Goal: Find specific page/section

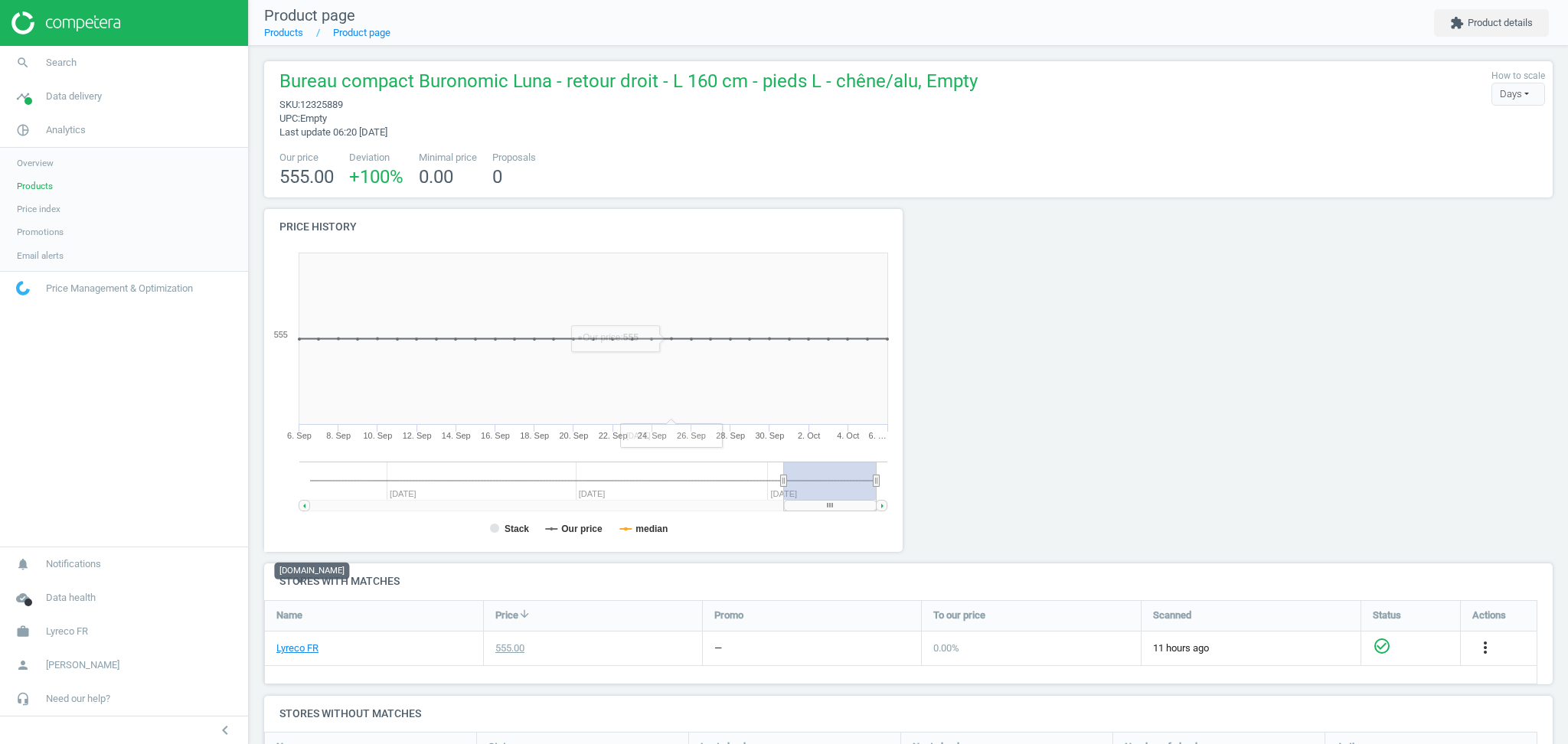
scroll to position [265, 1305]
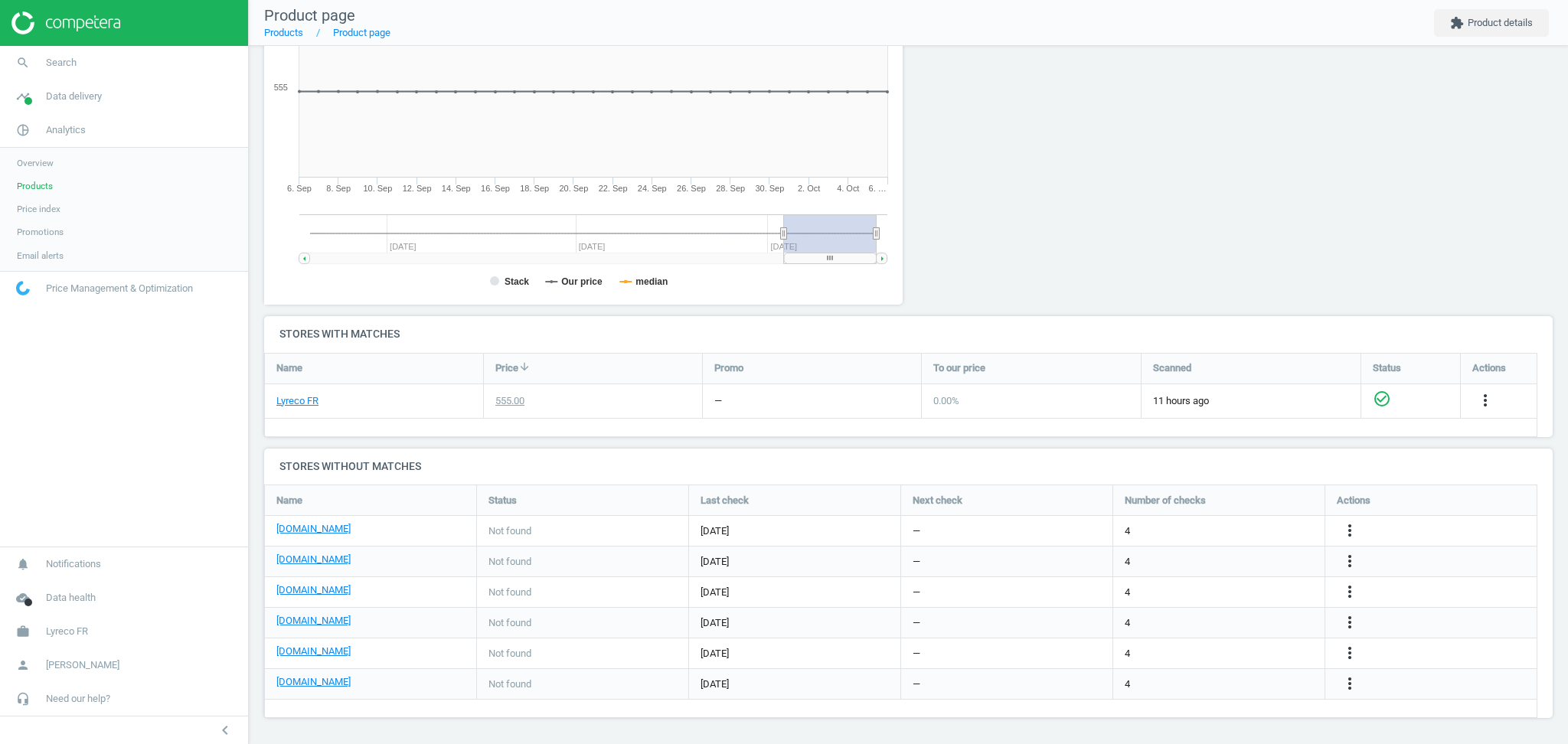
click at [68, 186] on link "Products" at bounding box center [124, 185] width 248 height 23
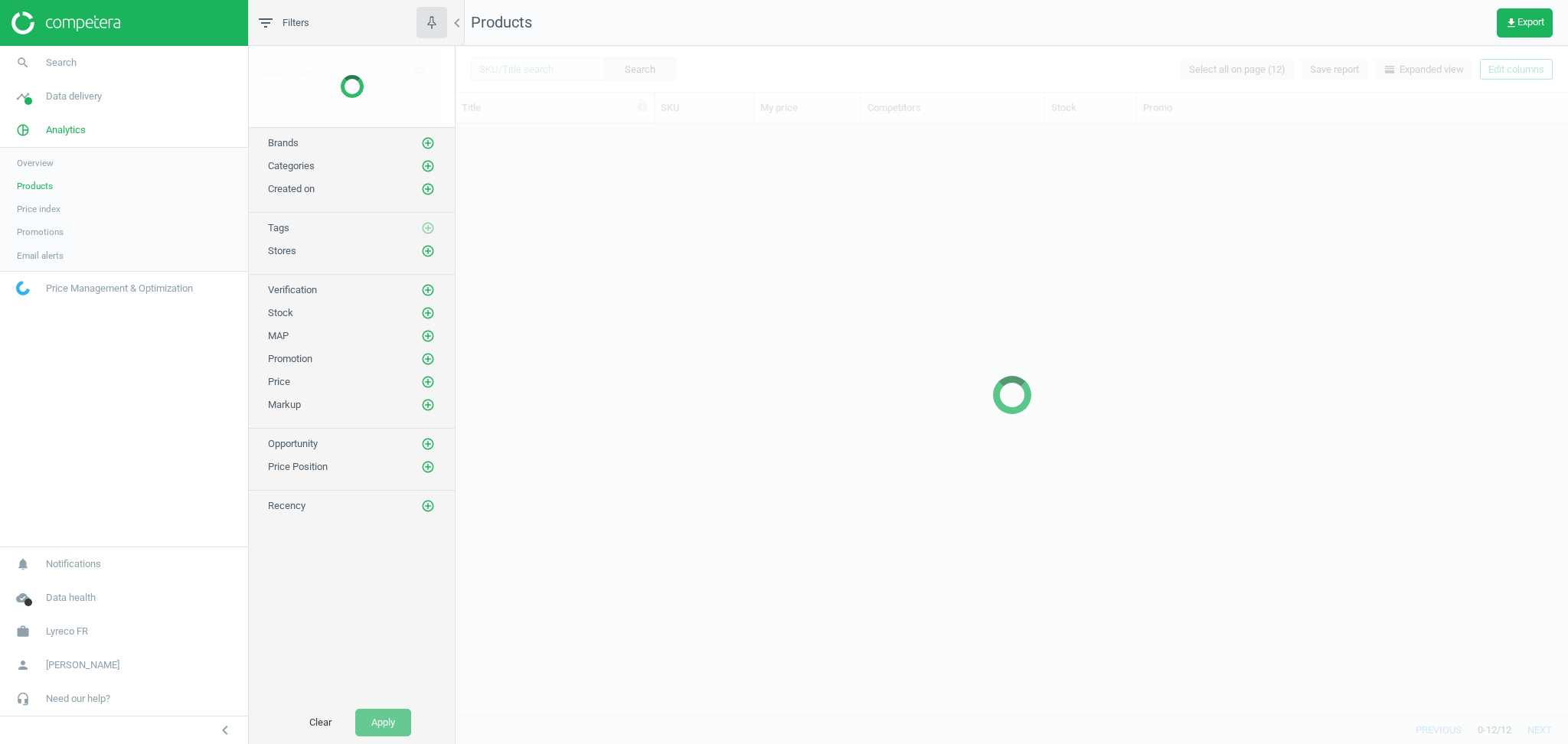
scroll to position [577, 1097]
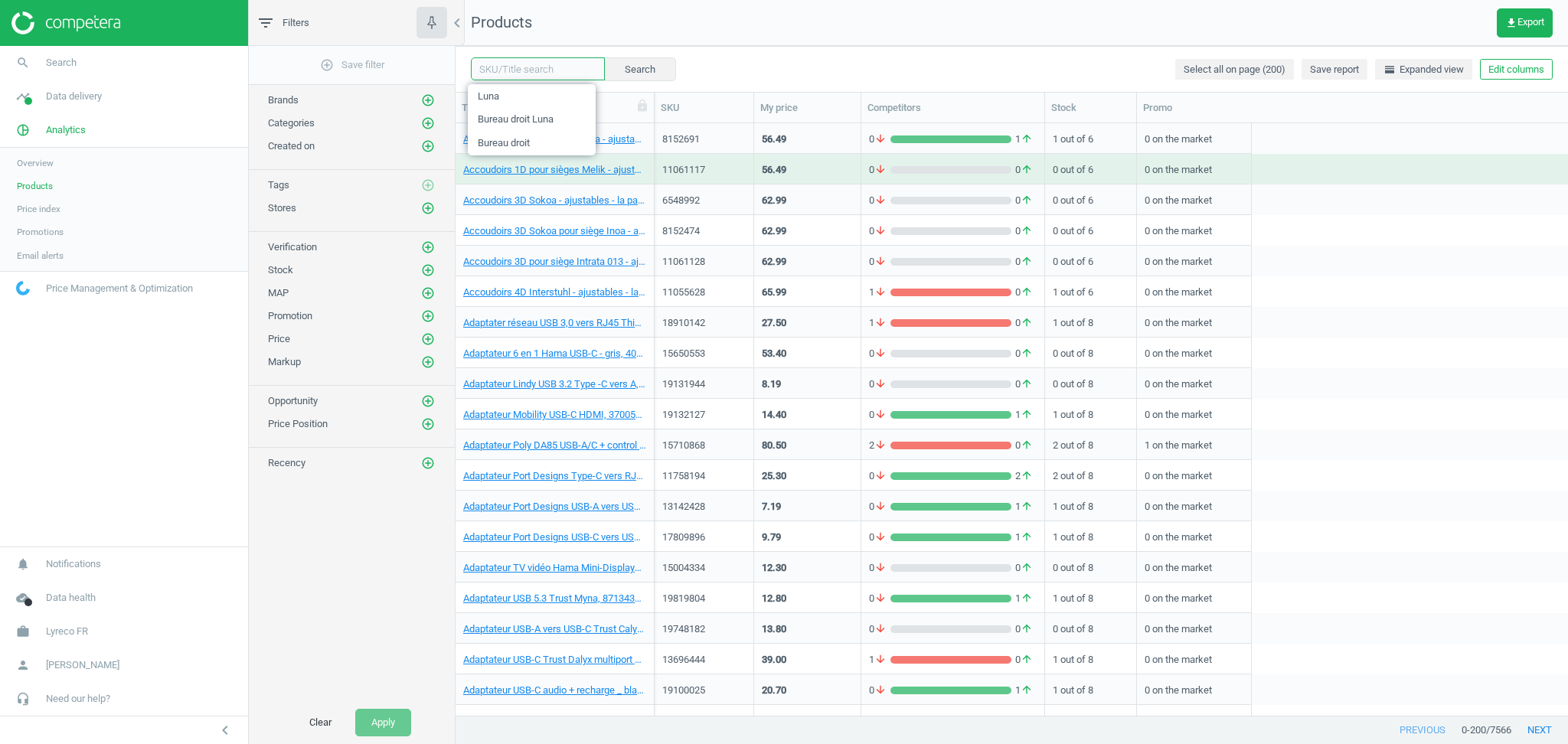
click at [518, 65] on input "text" at bounding box center [538, 68] width 134 height 23
type input "Luna"
click at [517, 70] on input "Luna" at bounding box center [538, 68] width 134 height 23
click at [620, 65] on button "Search" at bounding box center [639, 68] width 72 height 23
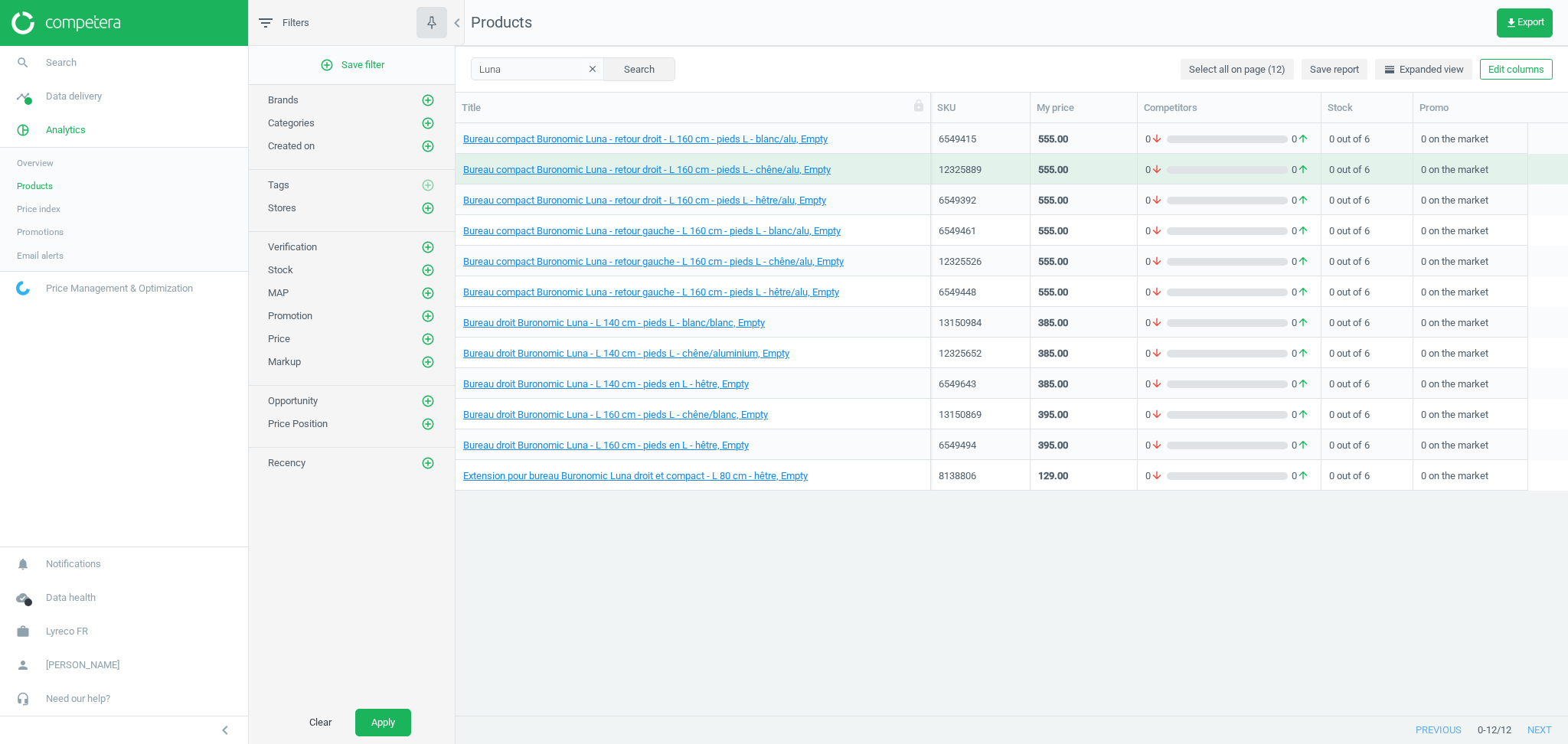
drag, startPoint x: 651, startPoint y: 104, endPoint x: 935, endPoint y: 69, distance: 286.1
click at [935, 69] on div "Luna clear Search Select all on page (12) Save report horizontal_split Expanded…" at bounding box center [1012, 395] width 1112 height 698
click at [553, 322] on link "Bureau droit Buronomic Luna - L 140 cm - pieds L - blanc/blanc, Empty" at bounding box center [613, 323] width 302 height 14
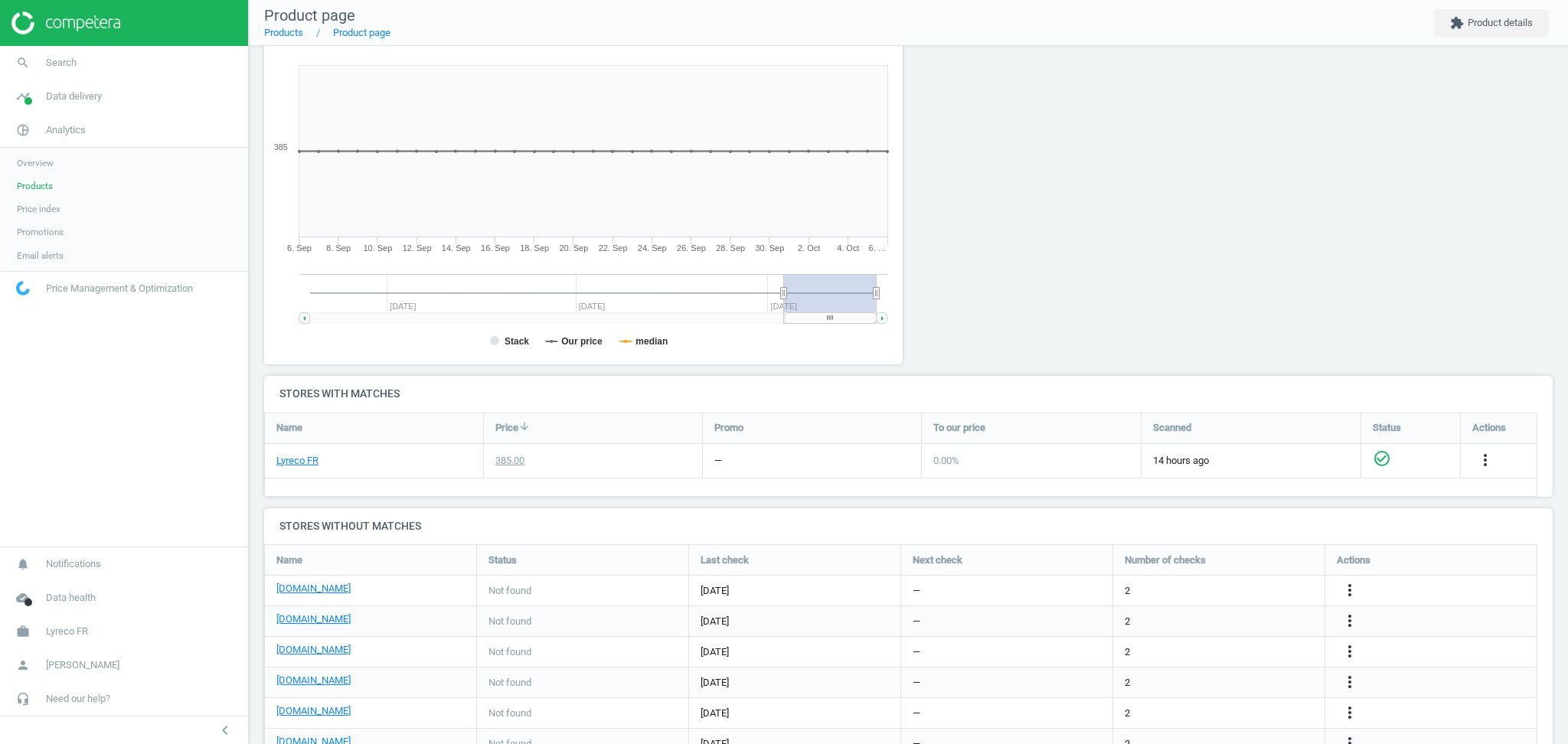
scroll to position [247, 0]
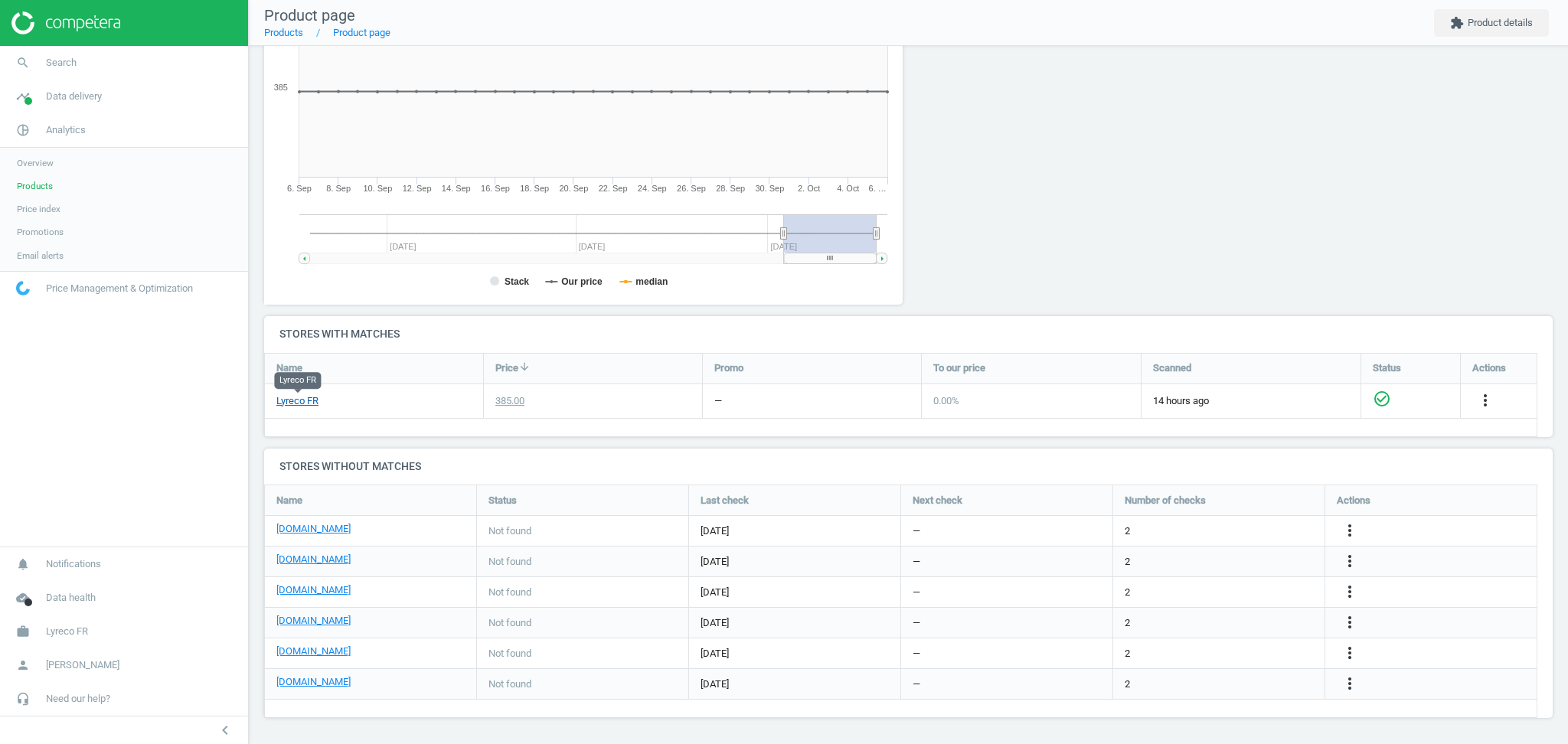
click at [303, 403] on link "Lyreco FR" at bounding box center [298, 401] width 42 height 14
click at [1051, 190] on div at bounding box center [1071, 138] width 326 height 354
